Goal: Task Accomplishment & Management: Use online tool/utility

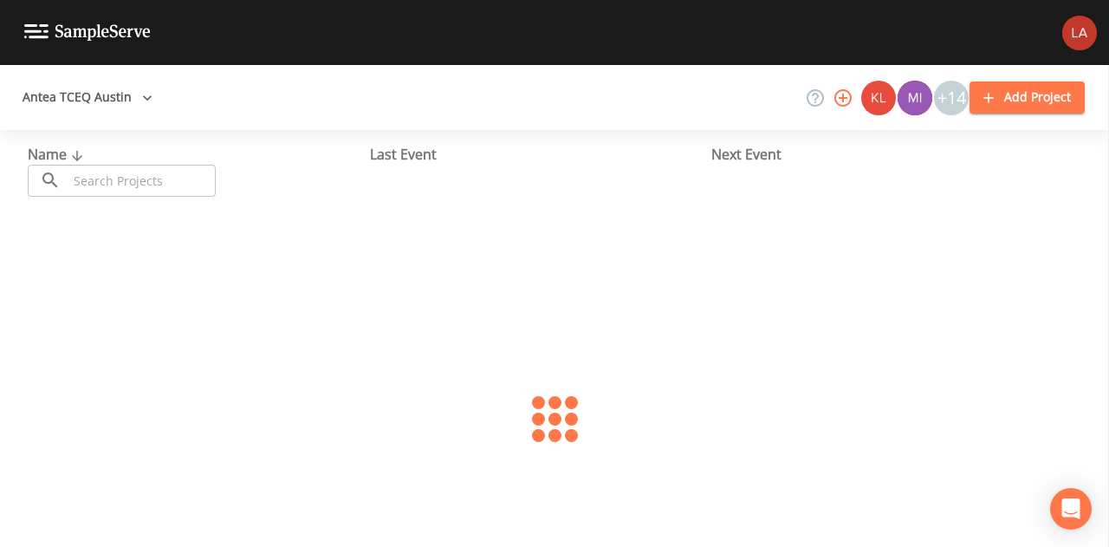
click at [104, 89] on button "Antea TCEQ Austin" at bounding box center [88, 97] width 144 height 32
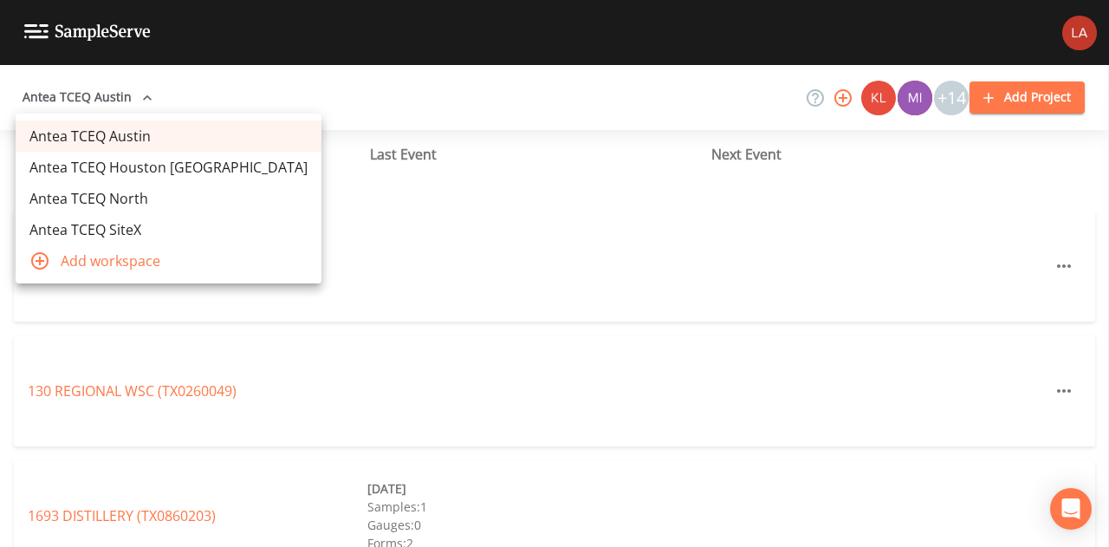
click at [126, 165] on link "Antea TCEQ Houston [GEOGRAPHIC_DATA]" at bounding box center [169, 167] width 306 height 31
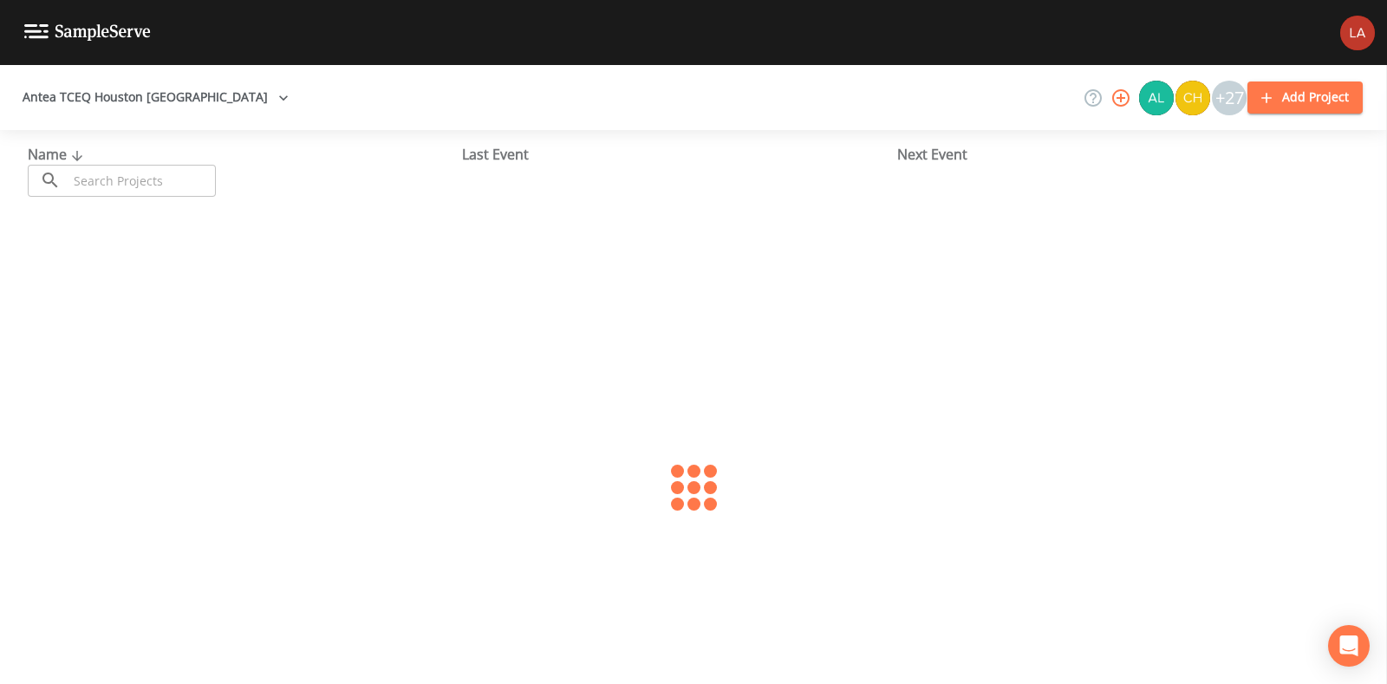
drag, startPoint x: 167, startPoint y: 181, endPoint x: 159, endPoint y: 180, distance: 8.7
click at [167, 181] on input "text" at bounding box center [142, 181] width 148 height 32
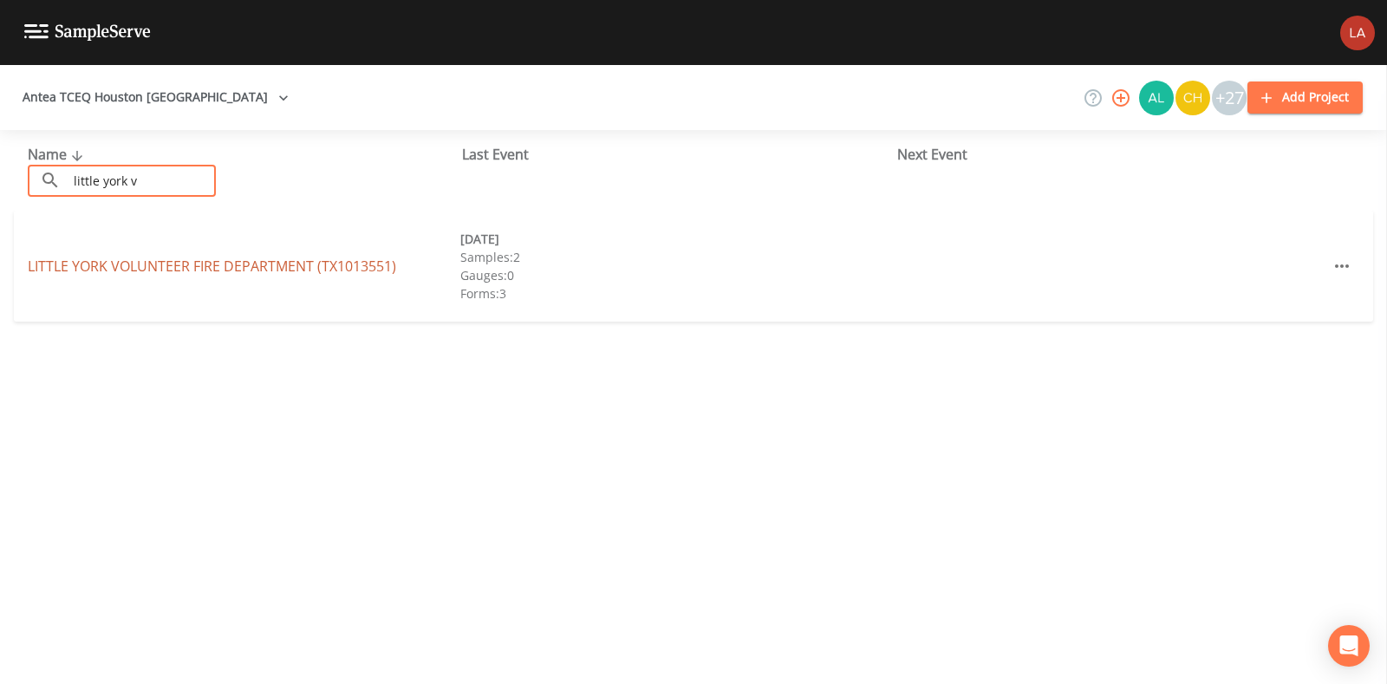
type input "little york v"
click at [212, 265] on link "LITTLE YORK VOLUNTEER FIRE DEPARTMENT (TX1013551)" at bounding box center [212, 266] width 368 height 19
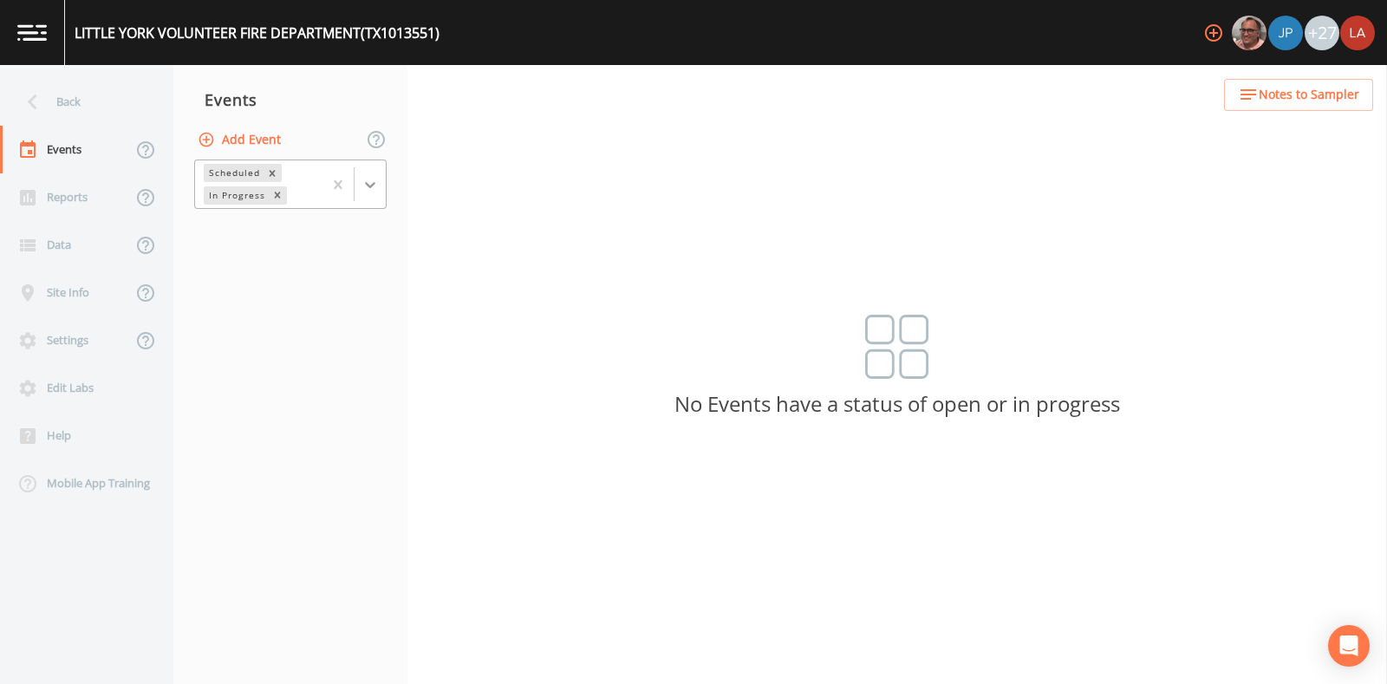
click at [363, 183] on icon at bounding box center [369, 184] width 17 height 17
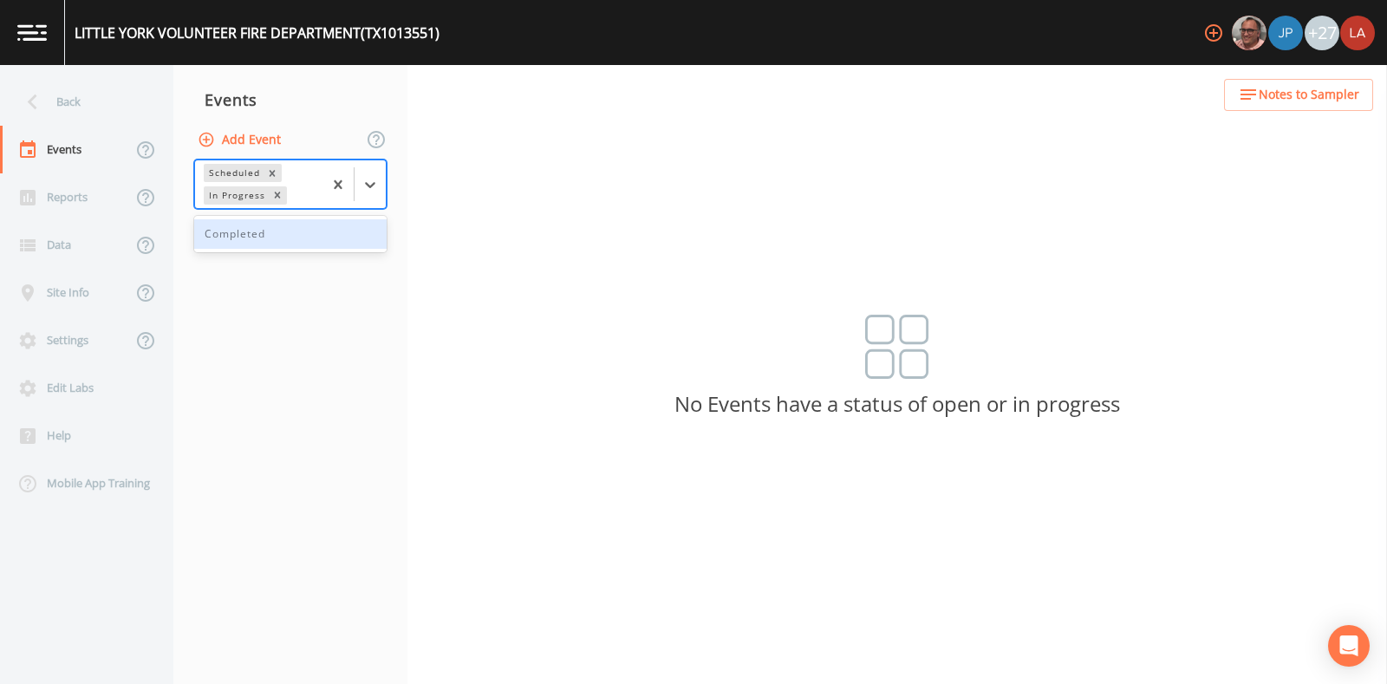
click at [302, 236] on div "Completed" at bounding box center [290, 233] width 192 height 29
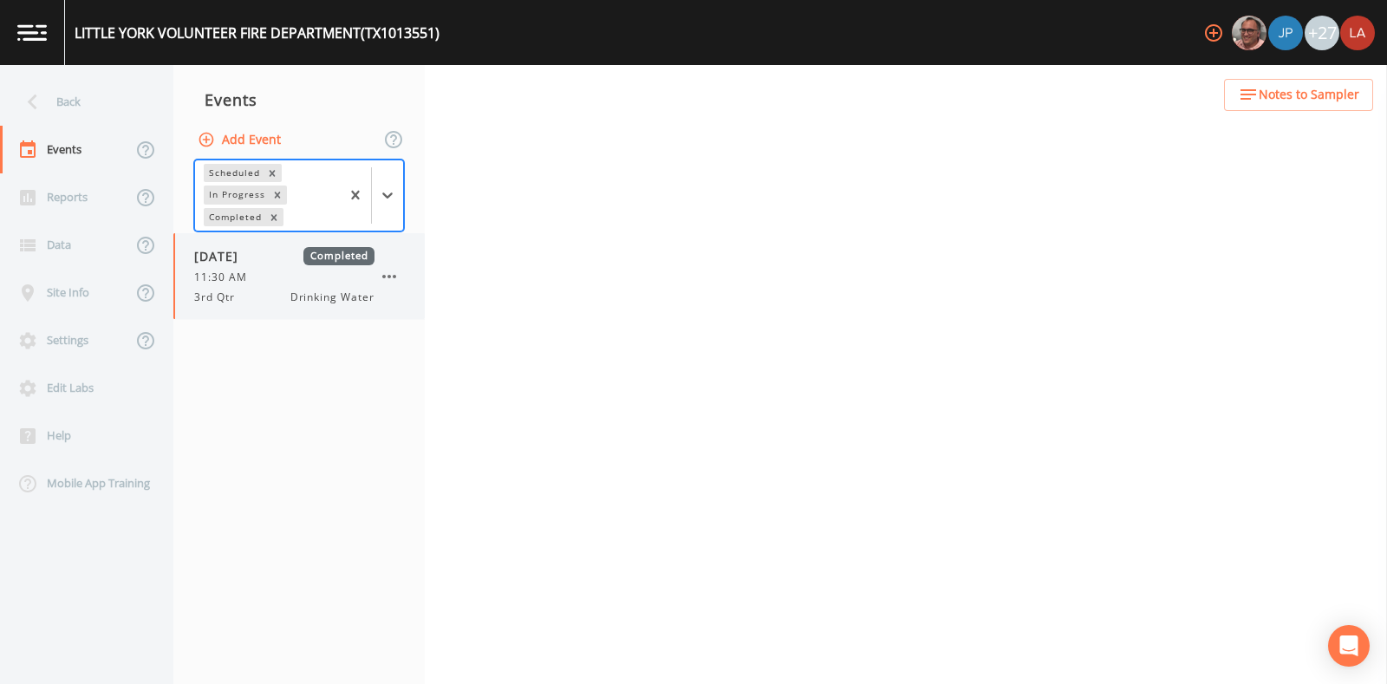
click at [250, 276] on span "11:30 AM" at bounding box center [225, 278] width 63 height 16
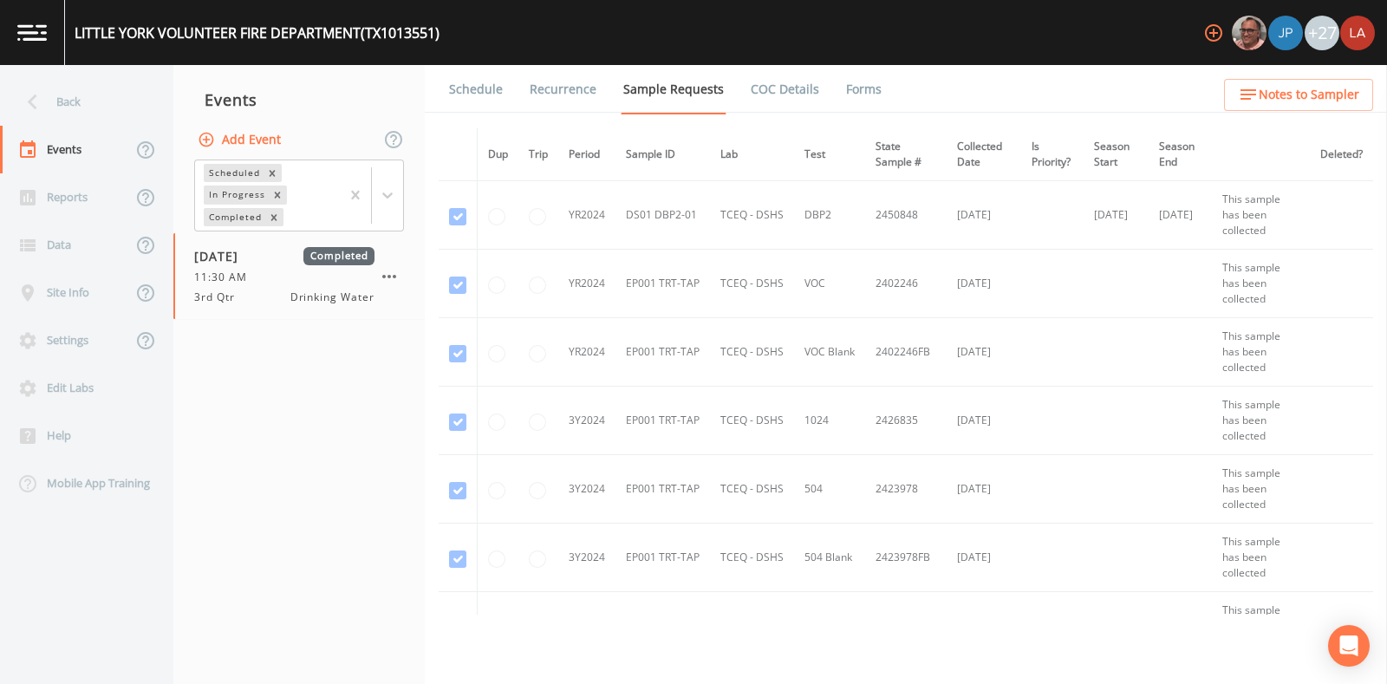
click at [494, 90] on link "Schedule" at bounding box center [475, 89] width 59 height 49
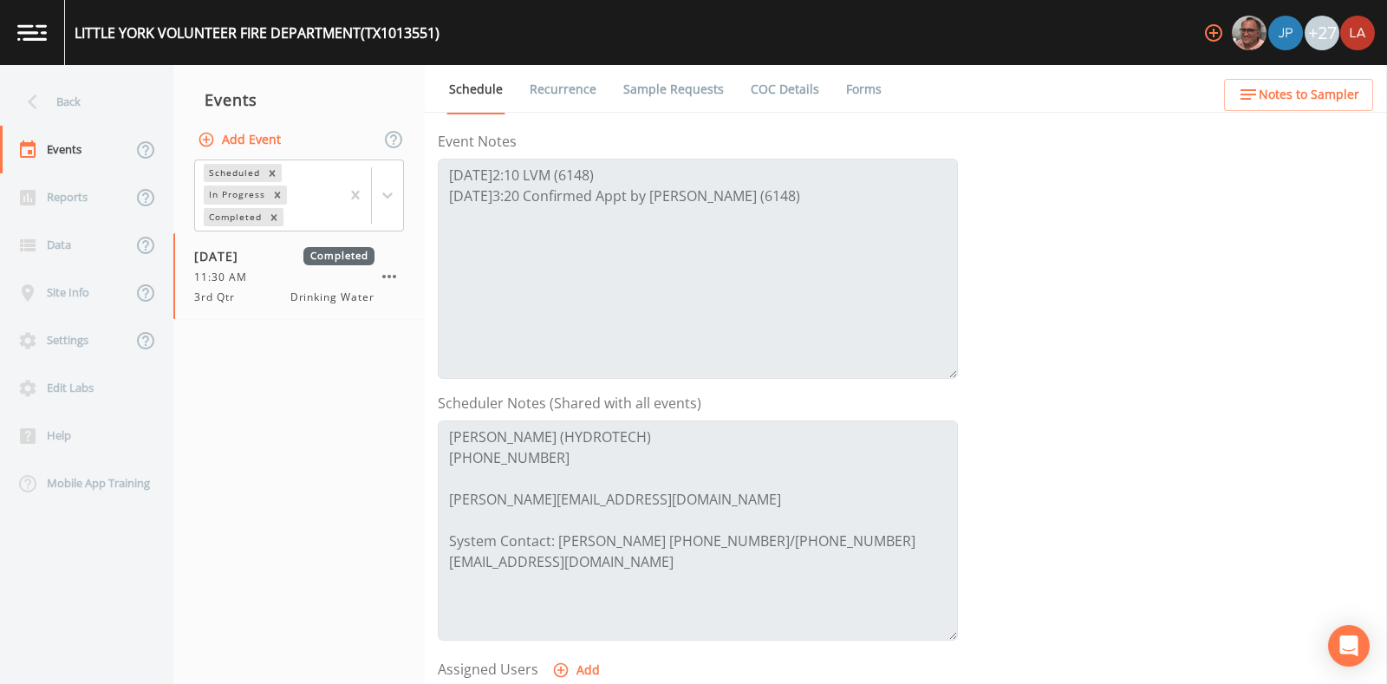
scroll to position [325, 0]
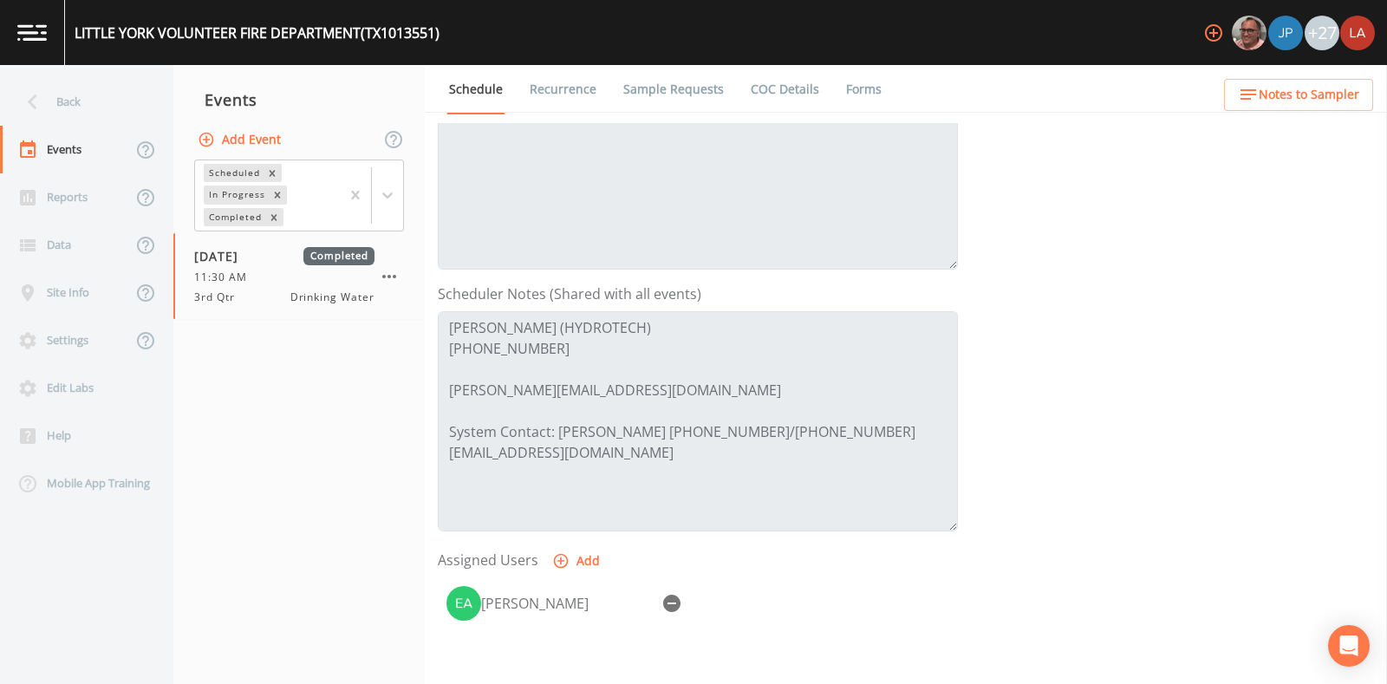
click at [599, 545] on button "Add" at bounding box center [578, 561] width 58 height 32
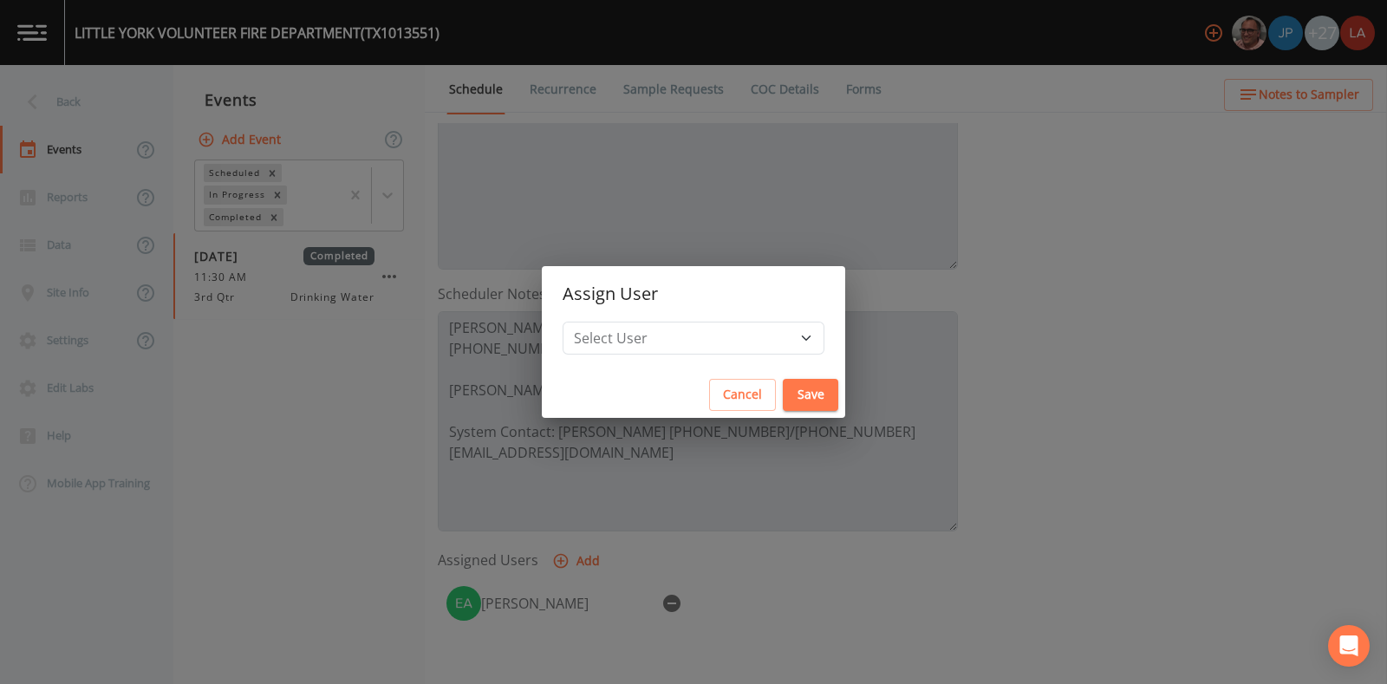
click at [709, 395] on button "Cancel" at bounding box center [742, 395] width 67 height 32
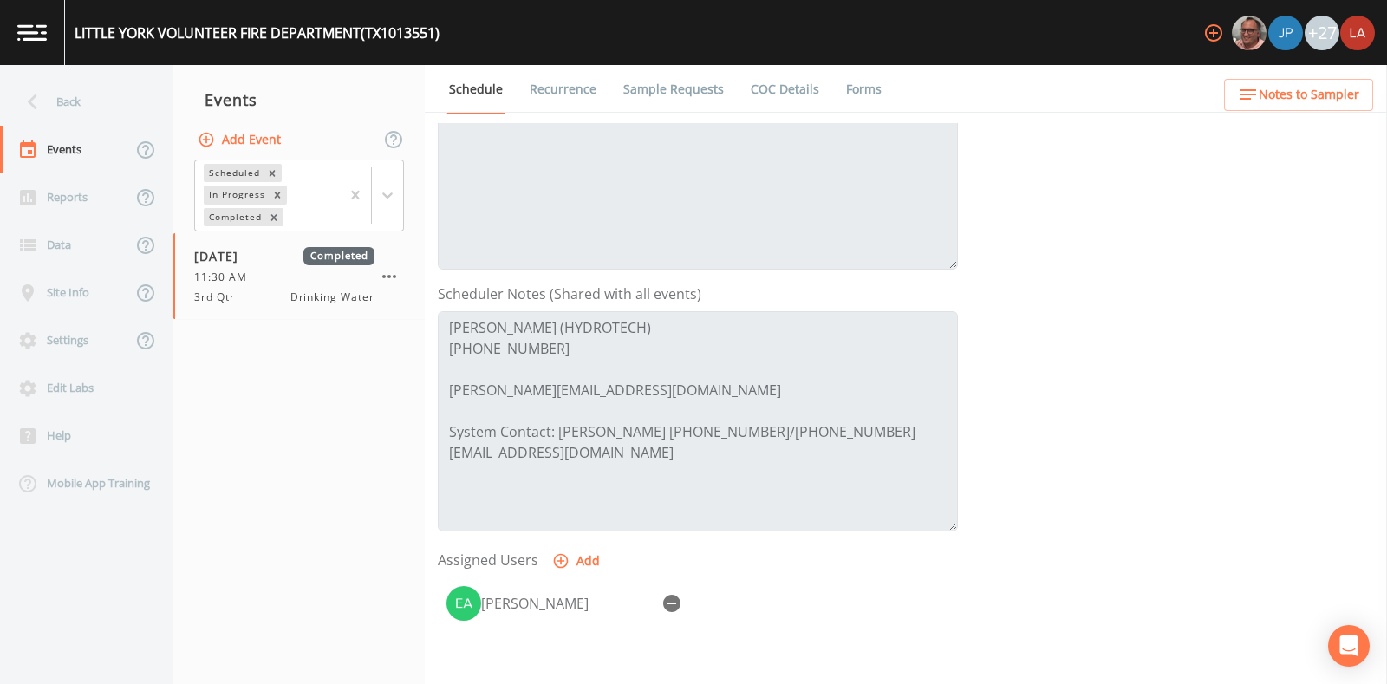
click at [335, 440] on nav "Events Add Event Scheduled In Progress Completed 08/11/2025 Completed 11:30 AM …" at bounding box center [298, 374] width 251 height 619
click at [45, 93] on icon at bounding box center [32, 102] width 30 height 30
